Goal: Information Seeking & Learning: Understand process/instructions

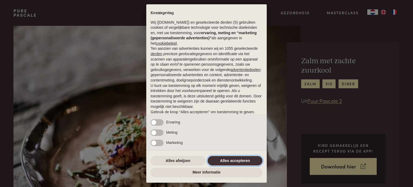
click at [221, 162] on button "Alles accepteren" at bounding box center [234, 161] width 55 height 10
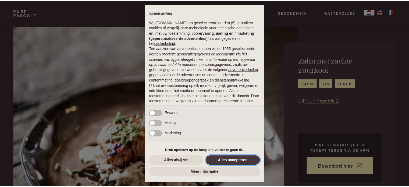
scroll to position [29, 0]
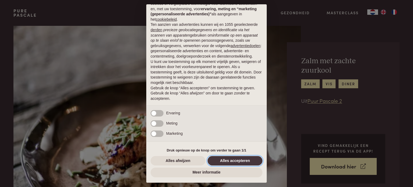
click at [221, 162] on button "Alles accepteren" at bounding box center [234, 161] width 55 height 10
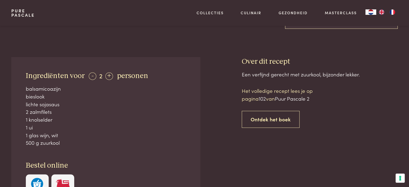
scroll to position [179, 0]
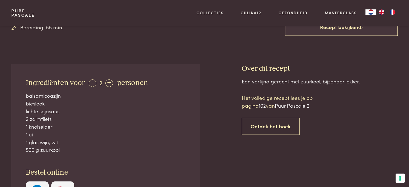
click at [301, 108] on span "Puur Pascale 2" at bounding box center [292, 105] width 35 height 7
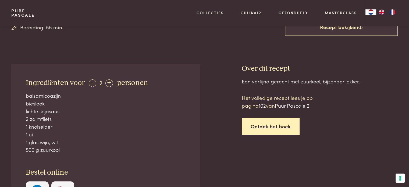
click at [289, 122] on link "Ontdek het boek" at bounding box center [271, 126] width 58 height 17
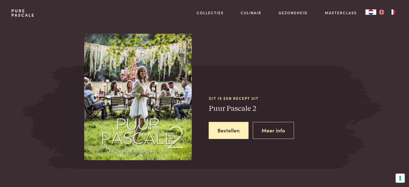
scroll to position [491, 0]
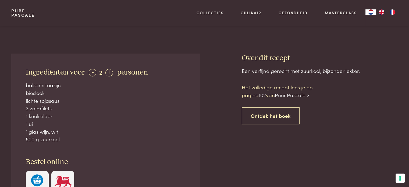
scroll to position [172, 0]
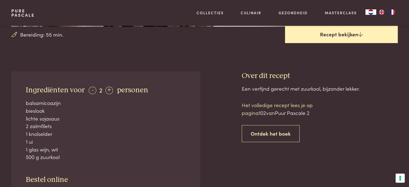
click at [348, 31] on link "Recept bekijken" at bounding box center [341, 34] width 113 height 17
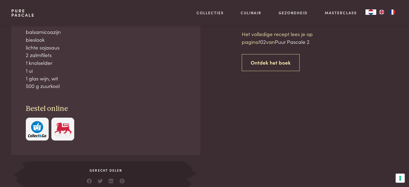
scroll to position [243, 0]
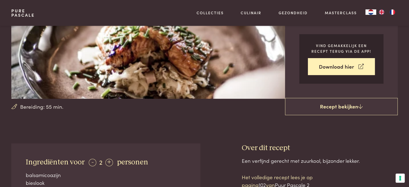
scroll to position [82, 0]
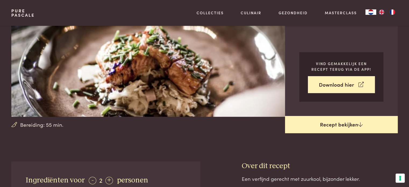
click at [350, 125] on link "Recept bekijken" at bounding box center [341, 124] width 113 height 17
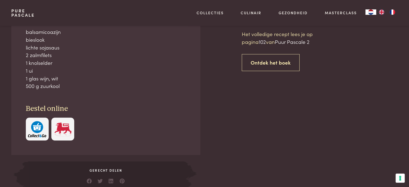
scroll to position [243, 0]
click at [262, 36] on p "Het volledige recept lees je op pagina 102 van Puur Pascale 2" at bounding box center [287, 37] width 91 height 15
drag, startPoint x: 262, startPoint y: 36, endPoint x: 285, endPoint y: 26, distance: 25.1
click at [264, 33] on p "Het volledige recept lees je op pagina 102 van Puur Pascale 2" at bounding box center [287, 37] width 91 height 15
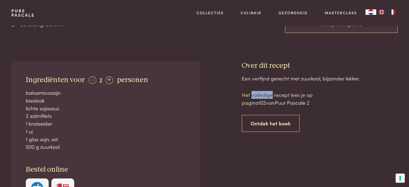
scroll to position [164, 0]
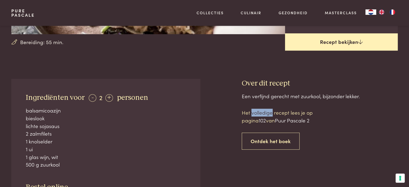
click at [361, 41] on icon at bounding box center [360, 41] width 5 height 5
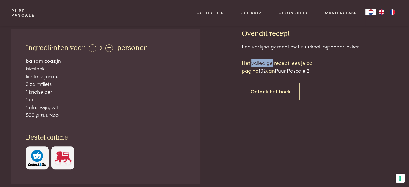
scroll to position [196, 0]
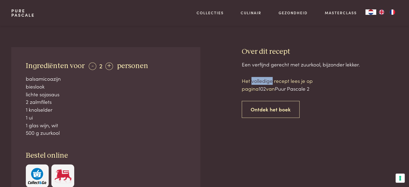
scroll to position [243, 0]
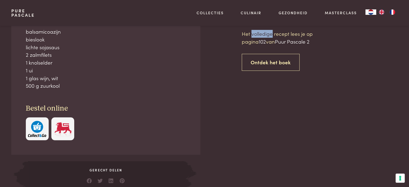
scroll to position [491, 0]
